Goal: Information Seeking & Learning: Learn about a topic

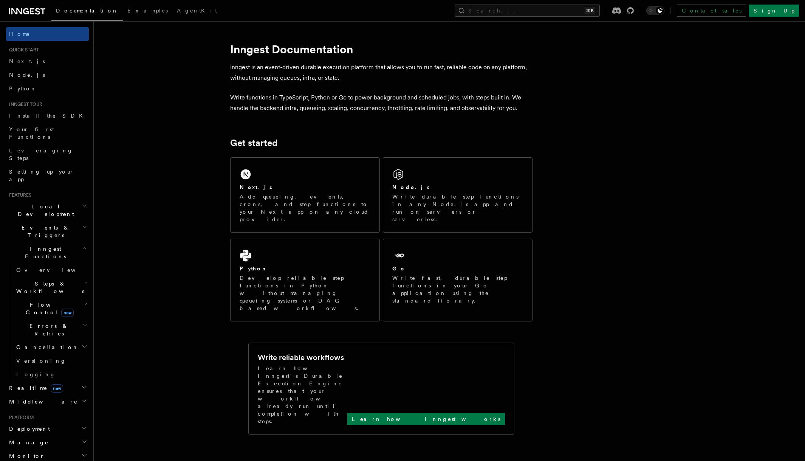
click at [47, 322] on span "Errors & Retries" at bounding box center [47, 329] width 69 height 15
click at [46, 280] on span "Steps & Workflows" at bounding box center [48, 287] width 71 height 15
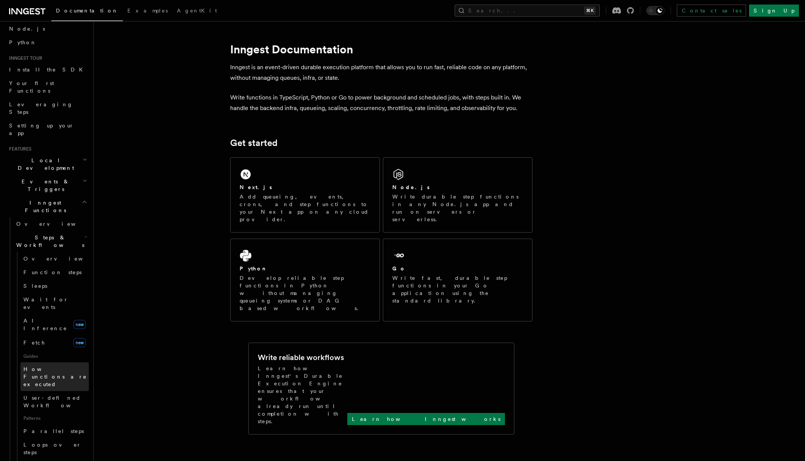
scroll to position [47, 0]
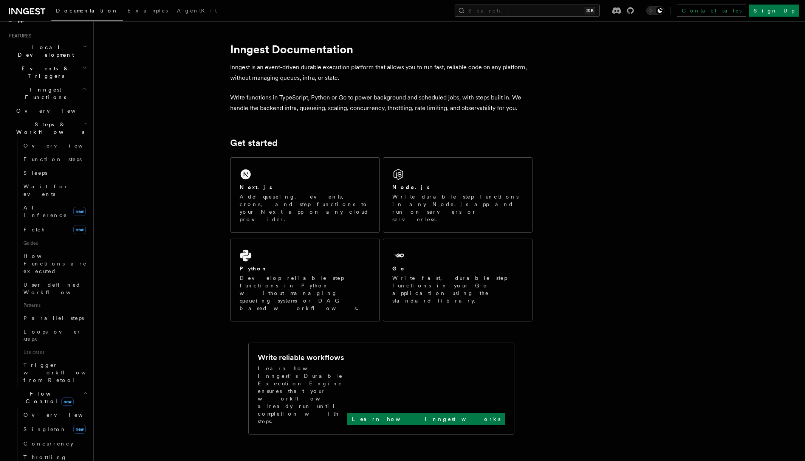
scroll to position [174, 0]
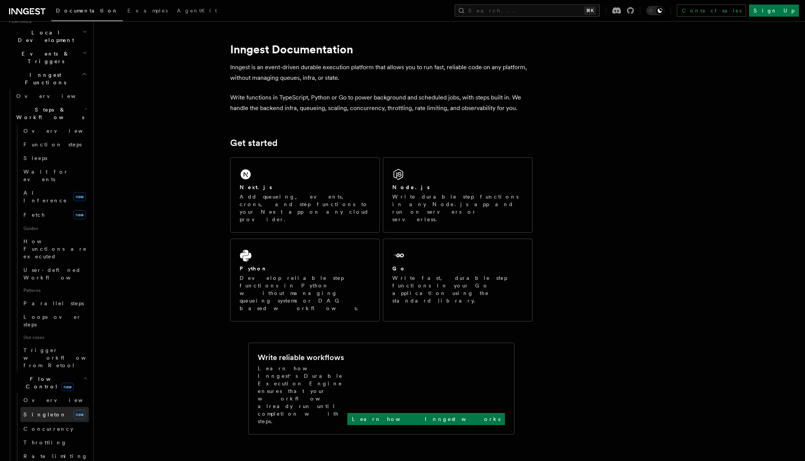
click at [54, 407] on link "[PERSON_NAME] new" at bounding box center [54, 414] width 68 height 15
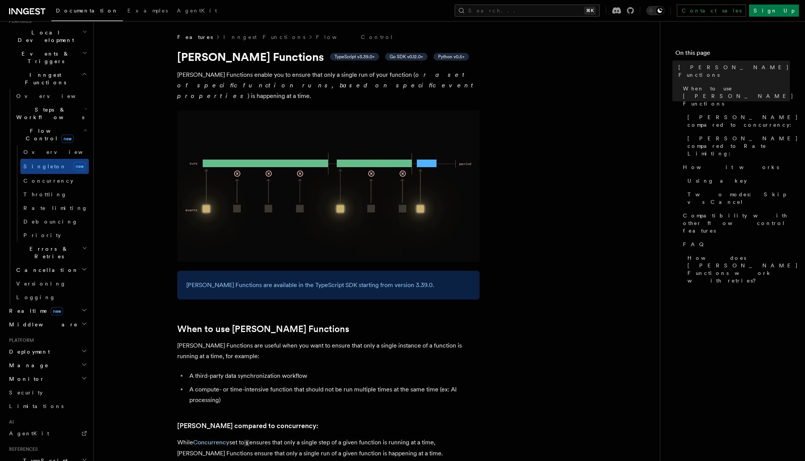
click at [234, 73] on p "[PERSON_NAME] Functions enable you to ensure that only a single run of your fun…" at bounding box center [328, 86] width 302 height 32
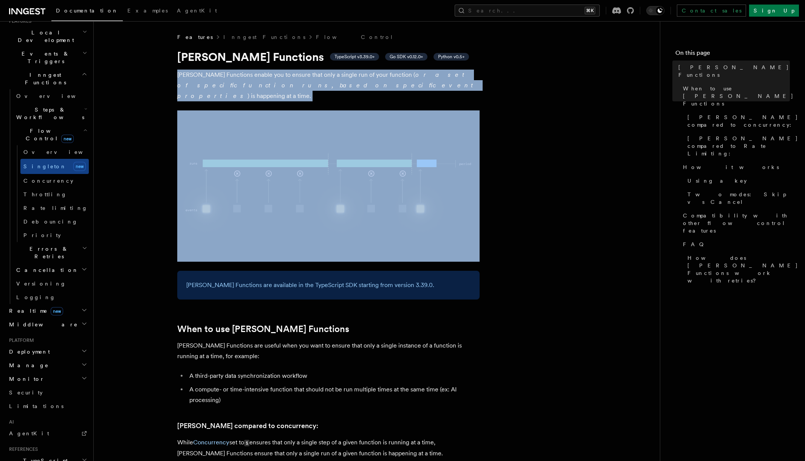
click at [234, 73] on p "[PERSON_NAME] Functions enable you to ensure that only a single run of your fun…" at bounding box center [328, 86] width 302 height 32
click at [229, 76] on p "[PERSON_NAME] Functions enable you to ensure that only a single run of your fun…" at bounding box center [328, 86] width 302 height 32
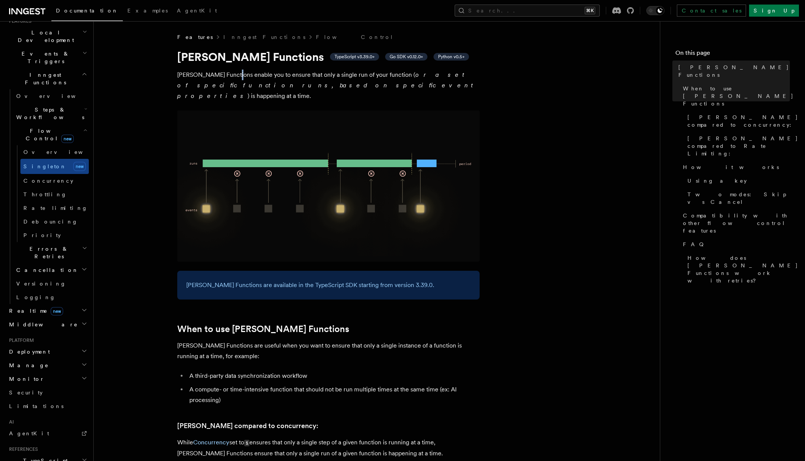
click at [229, 76] on p "[PERSON_NAME] Functions enable you to ensure that only a single run of your fun…" at bounding box center [328, 86] width 302 height 32
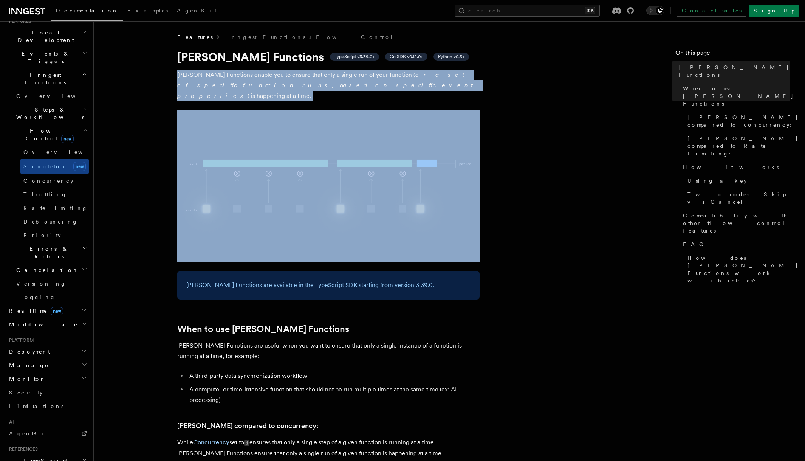
click at [229, 76] on p "[PERSON_NAME] Functions enable you to ensure that only a single run of your fun…" at bounding box center [328, 86] width 302 height 32
click at [227, 77] on p "[PERSON_NAME] Functions enable you to ensure that only a single run of your fun…" at bounding box center [328, 86] width 302 height 32
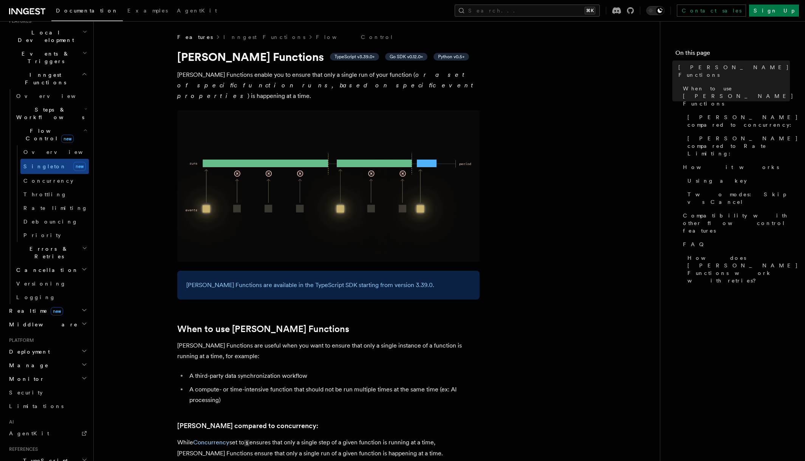
click at [227, 77] on p "[PERSON_NAME] Functions enable you to ensure that only a single run of your fun…" at bounding box center [328, 86] width 302 height 32
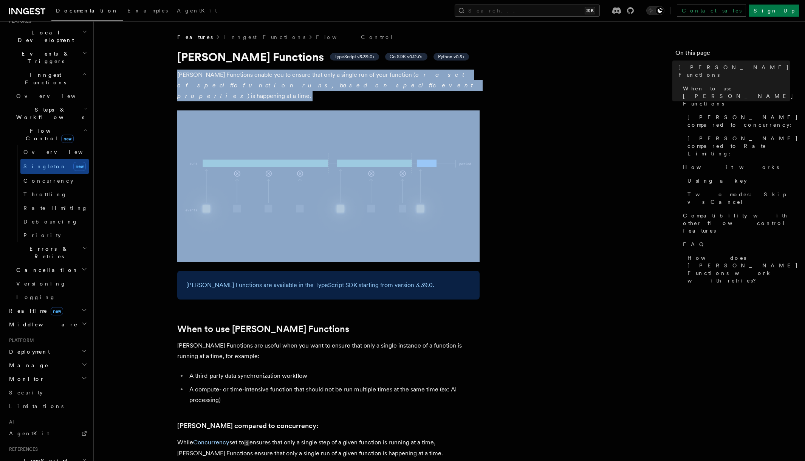
click at [227, 77] on p "[PERSON_NAME] Functions enable you to ensure that only a single run of your fun…" at bounding box center [328, 86] width 302 height 32
click at [231, 81] on p "[PERSON_NAME] Functions enable you to ensure that only a single run of your fun…" at bounding box center [328, 86] width 302 height 32
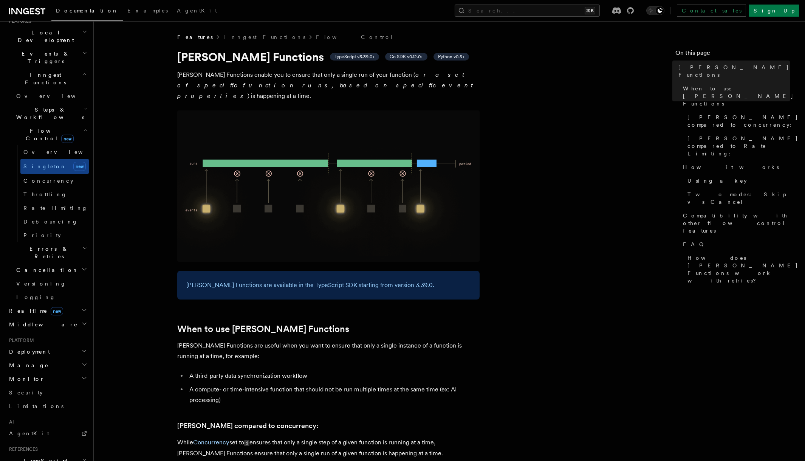
click at [234, 75] on p "[PERSON_NAME] Functions enable you to ensure that only a single run of your fun…" at bounding box center [328, 86] width 302 height 32
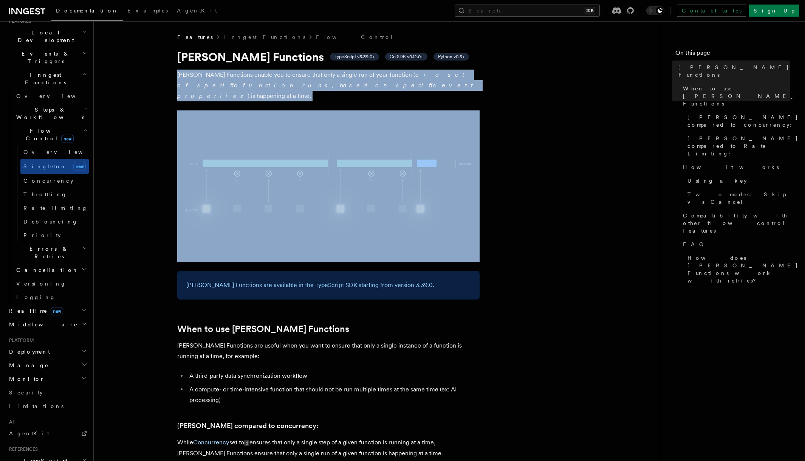
click at [234, 75] on p "[PERSON_NAME] Functions enable you to ensure that only a single run of your fun…" at bounding box center [328, 86] width 302 height 32
click at [234, 78] on p "[PERSON_NAME] Functions enable you to ensure that only a single run of your fun…" at bounding box center [328, 86] width 302 height 32
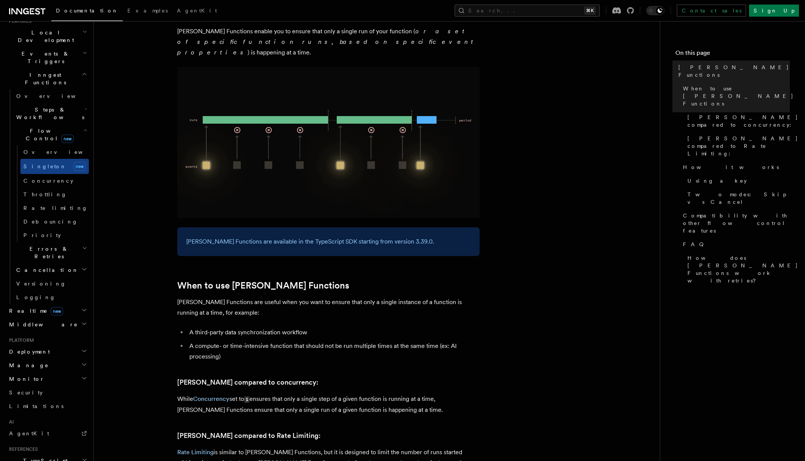
scroll to position [97, 0]
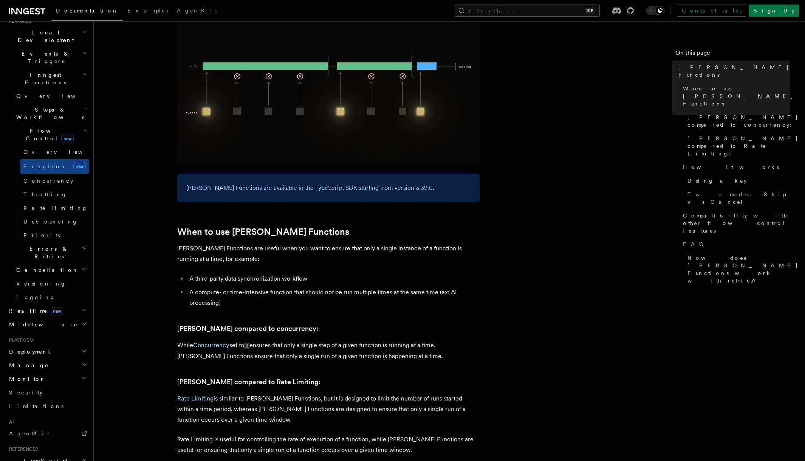
click at [232, 273] on li "A third-party data synchronization workflow" at bounding box center [333, 278] width 293 height 11
click at [232, 287] on li "A compute- or time-intensive function that should not be run multiple times at …" at bounding box center [333, 297] width 293 height 21
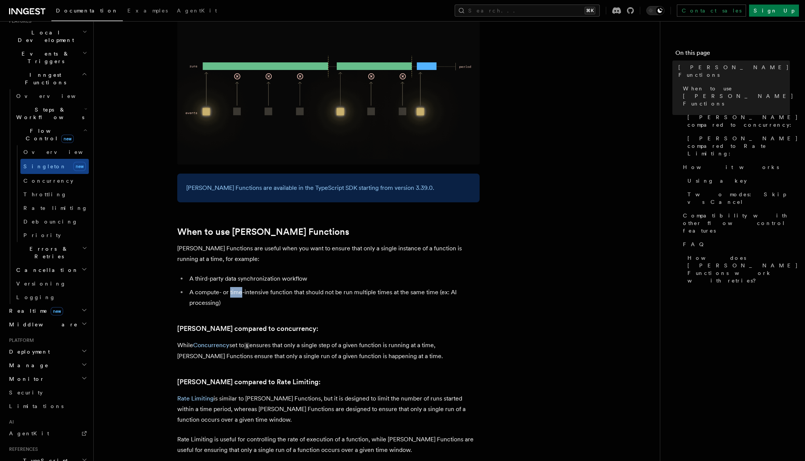
click at [232, 287] on li "A compute- or time-intensive function that should not be run multiple times at …" at bounding box center [333, 297] width 293 height 21
click at [239, 289] on li "A compute- or time-intensive function that should not be run multiple times at …" at bounding box center [333, 297] width 293 height 21
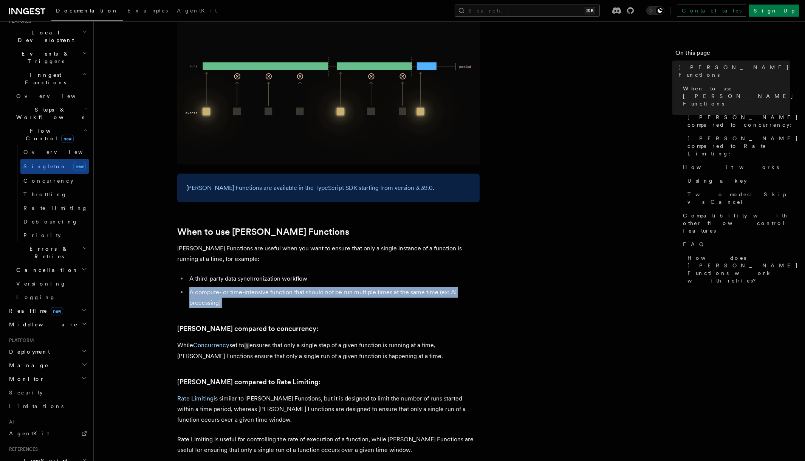
click at [239, 289] on li "A compute- or time-intensive function that should not be run multiple times at …" at bounding box center [333, 297] width 293 height 21
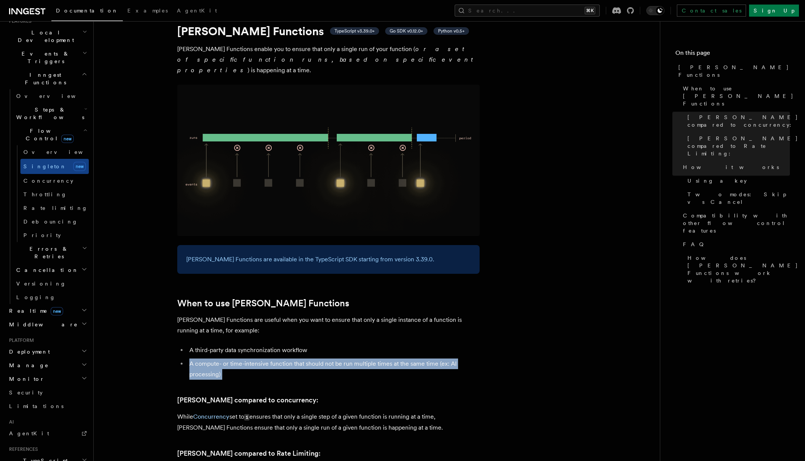
scroll to position [0, 0]
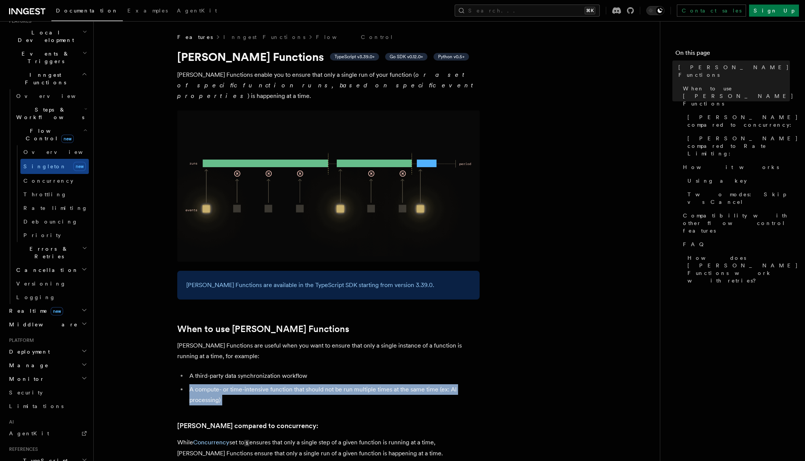
click at [67, 304] on h2 "Realtime new" at bounding box center [47, 311] width 83 height 14
click at [50, 335] on span "React hooks / Next.js" at bounding box center [49, 342] width 67 height 14
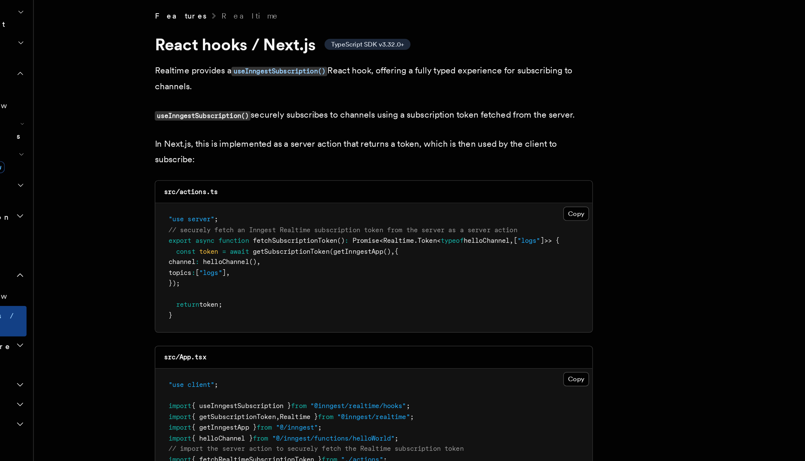
click at [253, 109] on p "useInngestSubscription() securely subscribes to channels using a subscription t…" at bounding box center [328, 105] width 302 height 11
click at [255, 133] on p "In Next.js, this is implemented as a server action that returns a token, which …" at bounding box center [328, 130] width 302 height 21
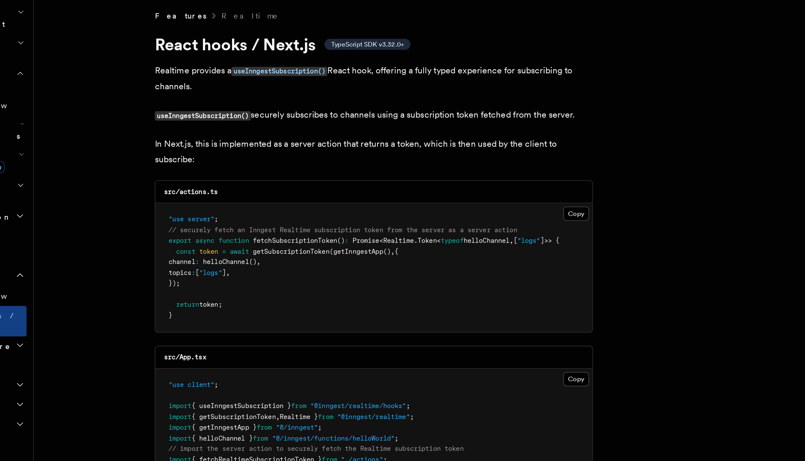
click at [255, 133] on p "In Next.js, this is implemented as a server action that returns a token, which …" at bounding box center [328, 130] width 302 height 21
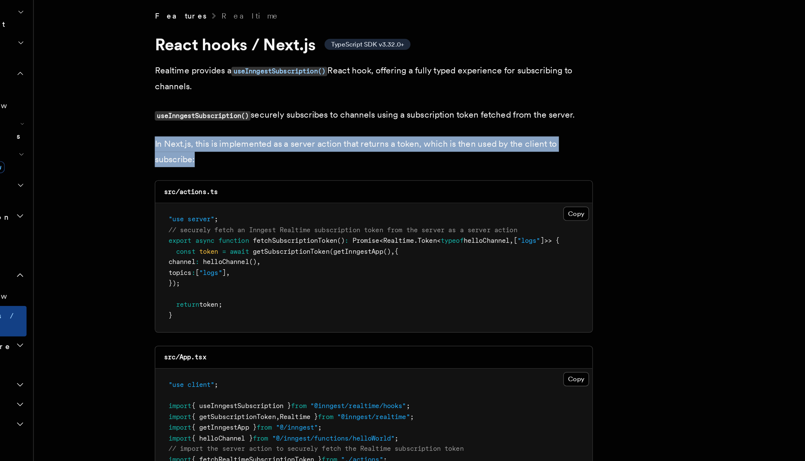
click at [255, 133] on p "In Next.js, this is implemented as a server action that returns a token, which …" at bounding box center [328, 130] width 302 height 21
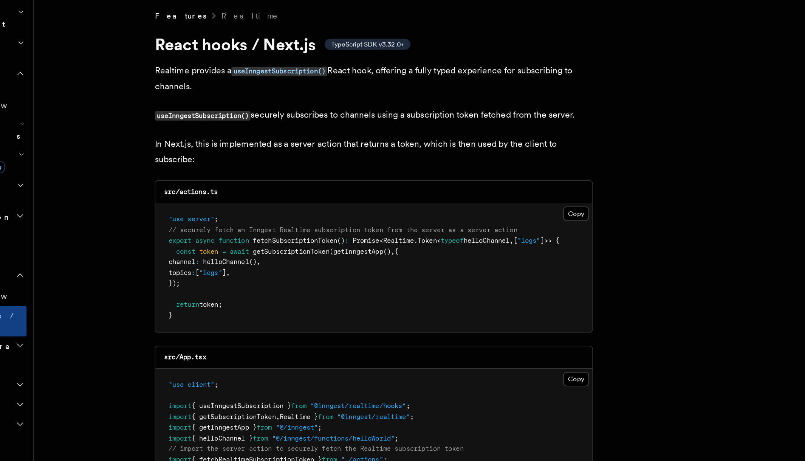
click at [251, 134] on p "In Next.js, this is implemented as a server action that returns a token, which …" at bounding box center [328, 130] width 302 height 21
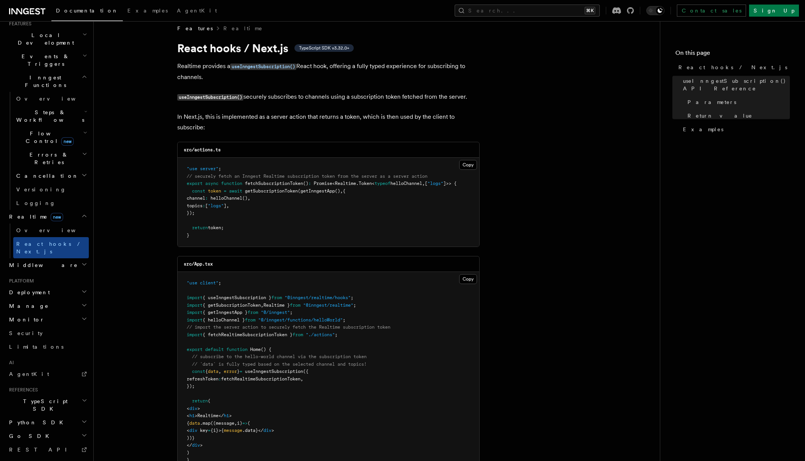
scroll to position [0, 0]
